Goal: Navigation & Orientation: Understand site structure

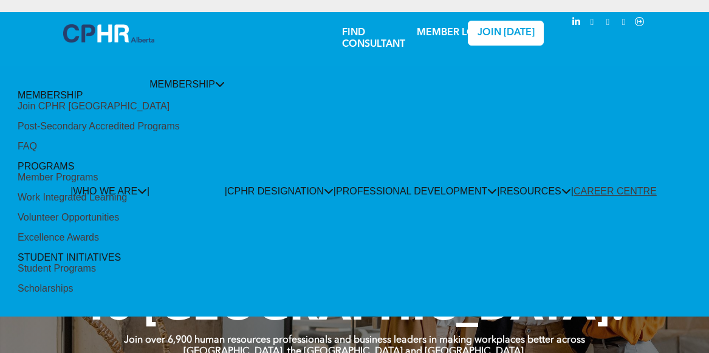
click at [119, 212] on div "Volunteer Opportunities" at bounding box center [68, 217] width 101 height 11
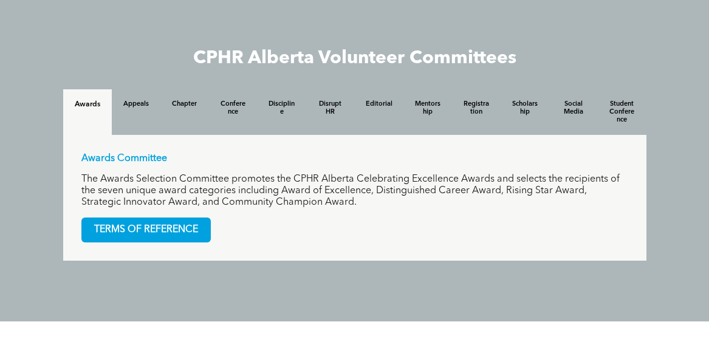
scroll to position [1172, 0]
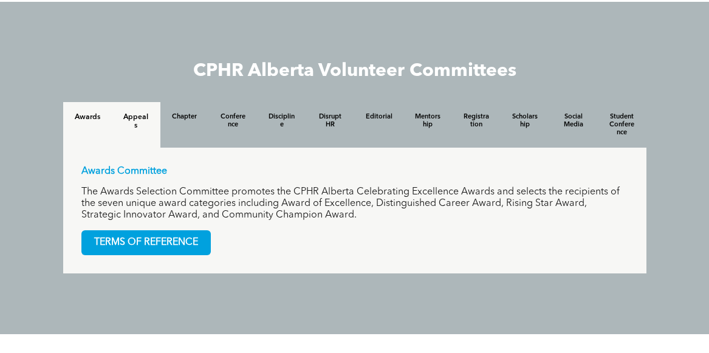
click at [133, 123] on h4 "Appeals" at bounding box center [136, 121] width 27 height 17
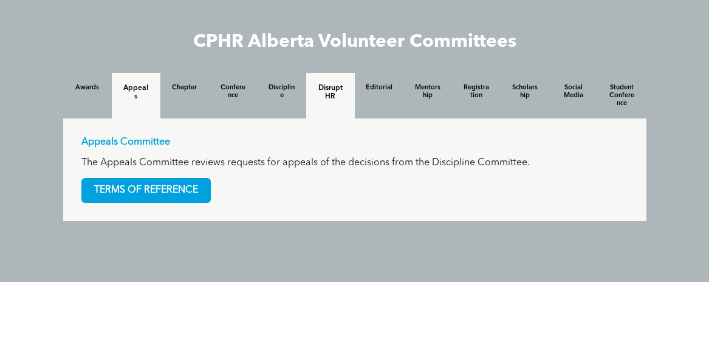
scroll to position [1193, 0]
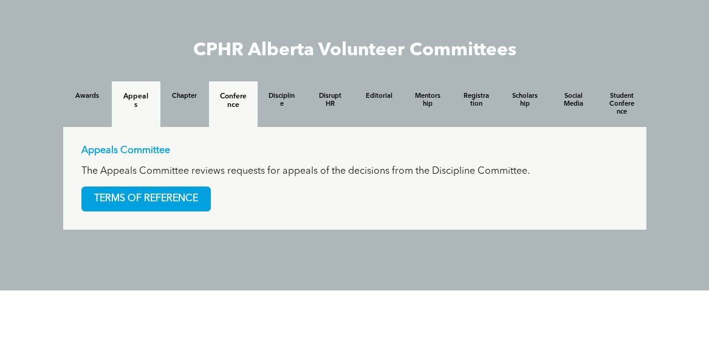
click at [245, 101] on h4 "Conference" at bounding box center [233, 100] width 27 height 17
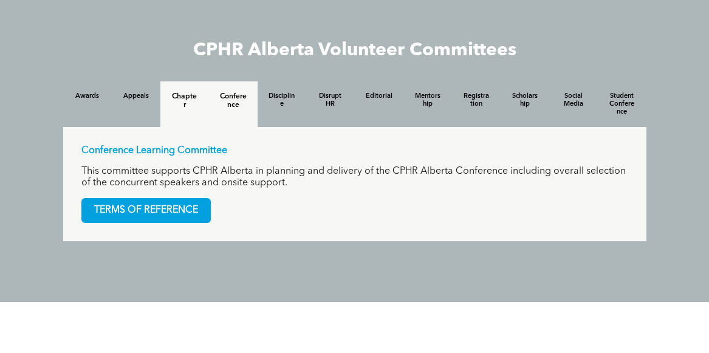
click at [197, 104] on div "Chapter" at bounding box center [184, 104] width 49 height 46
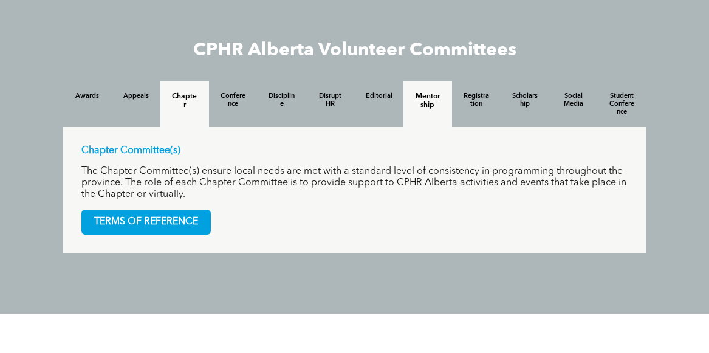
click at [421, 105] on h4 "Mentorship" at bounding box center [427, 100] width 27 height 17
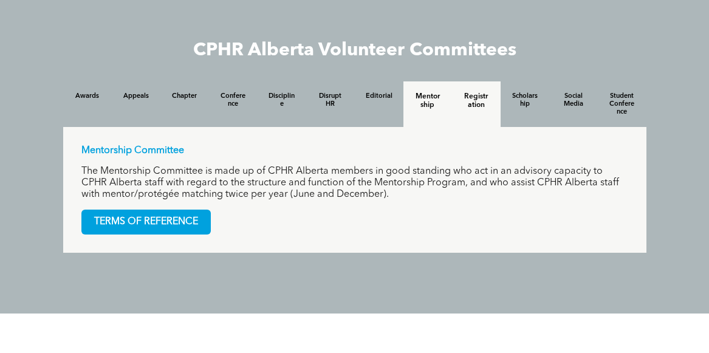
click at [452, 104] on div "Registration" at bounding box center [476, 104] width 49 height 46
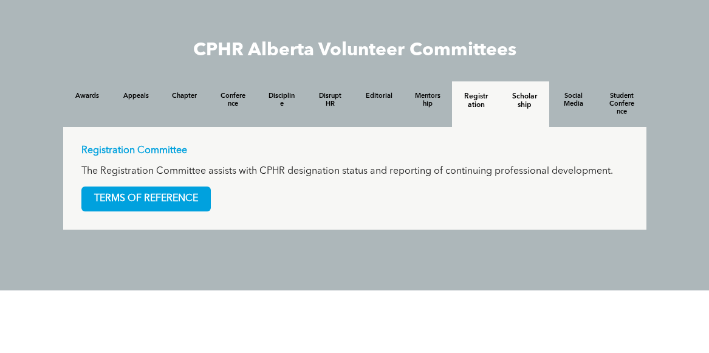
click at [523, 109] on h4 "Scholarship" at bounding box center [525, 100] width 27 height 17
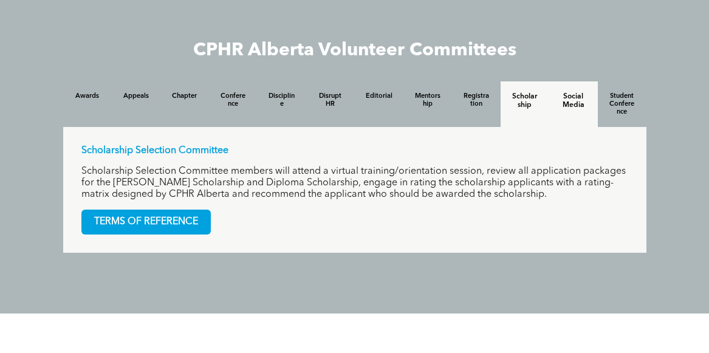
click at [576, 105] on h4 "Social Media" at bounding box center [573, 100] width 27 height 17
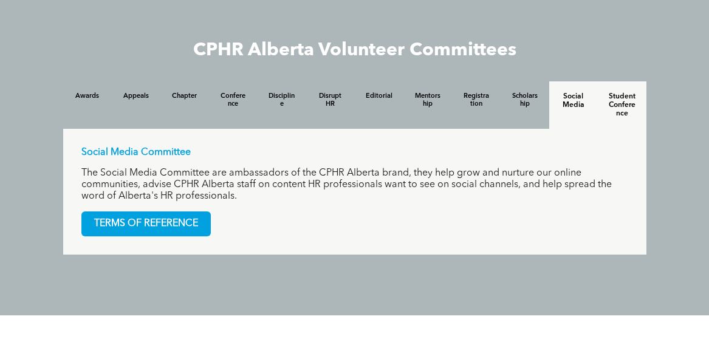
click at [605, 103] on div "Student Conference" at bounding box center [622, 104] width 49 height 47
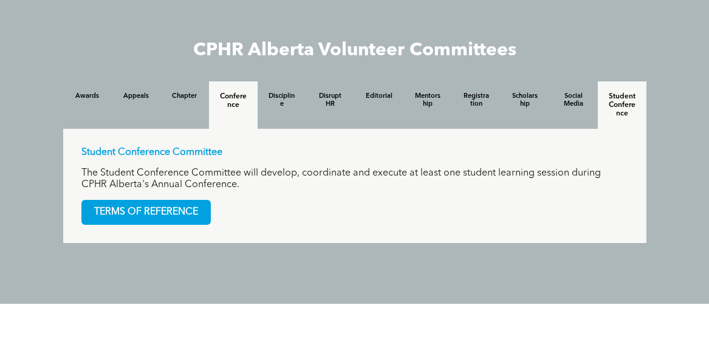
click at [221, 91] on div "Conference" at bounding box center [233, 104] width 49 height 47
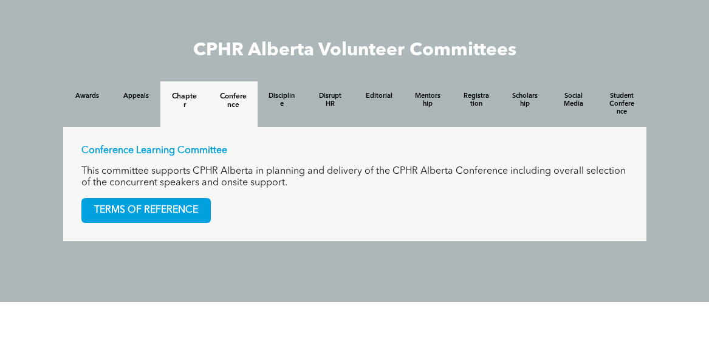
click at [185, 98] on h4 "Chapter" at bounding box center [184, 100] width 27 height 17
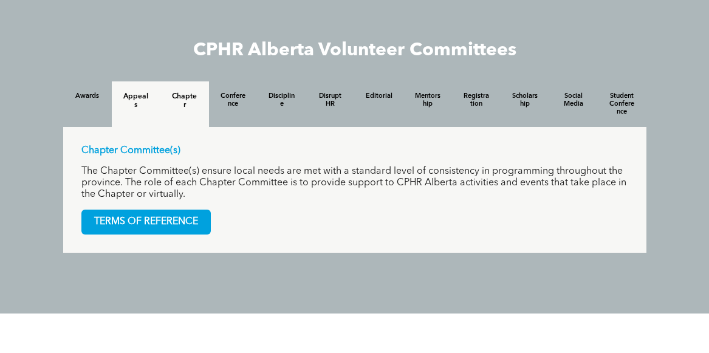
click at [123, 114] on div "Appeals" at bounding box center [136, 104] width 49 height 46
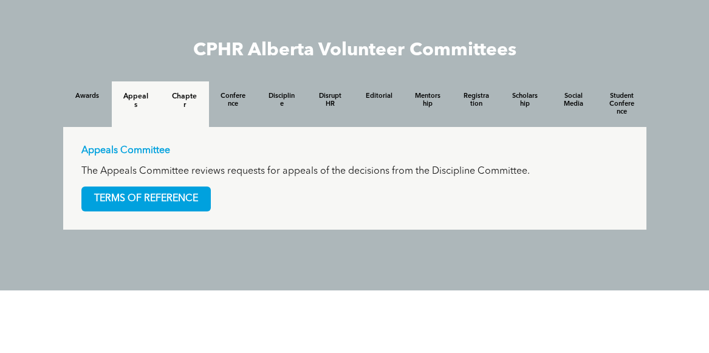
click at [198, 101] on div "Chapter" at bounding box center [184, 104] width 49 height 46
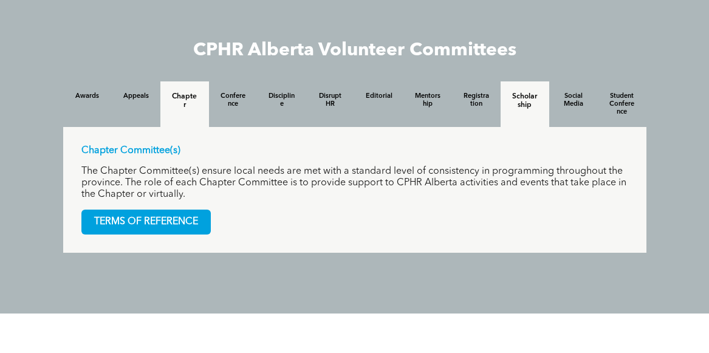
click at [527, 116] on div "Scholarship" at bounding box center [525, 104] width 49 height 46
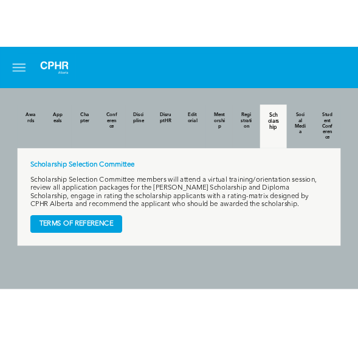
scroll to position [1129, 0]
